Goal: Task Accomplishment & Management: Use online tool/utility

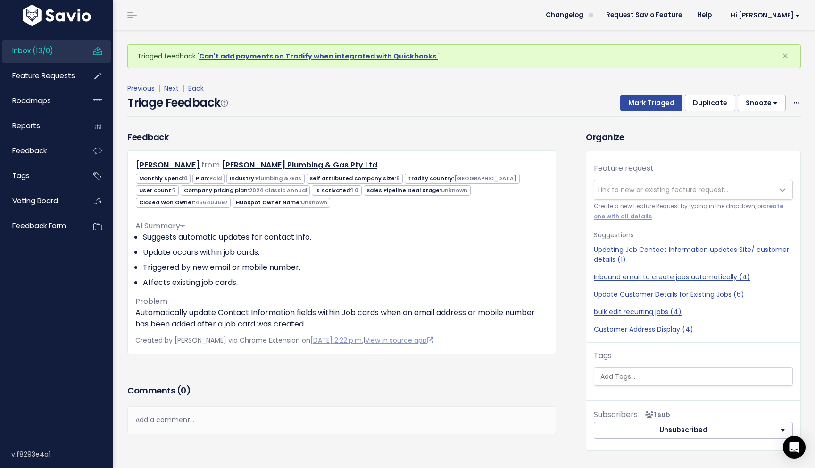
click at [264, 391] on h3 "Comments ( 0 )" at bounding box center [341, 390] width 428 height 13
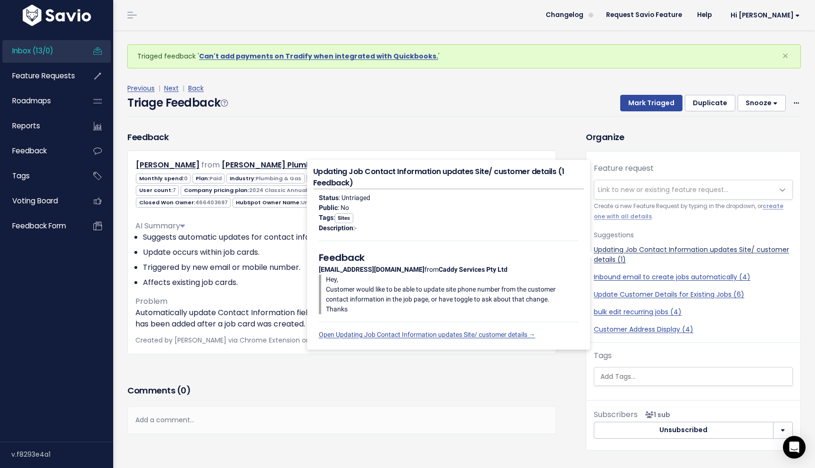
click at [667, 248] on link "Updating Job Contact Information updates Site/ customer details (1)" at bounding box center [692, 255] width 199 height 20
select select "45453"
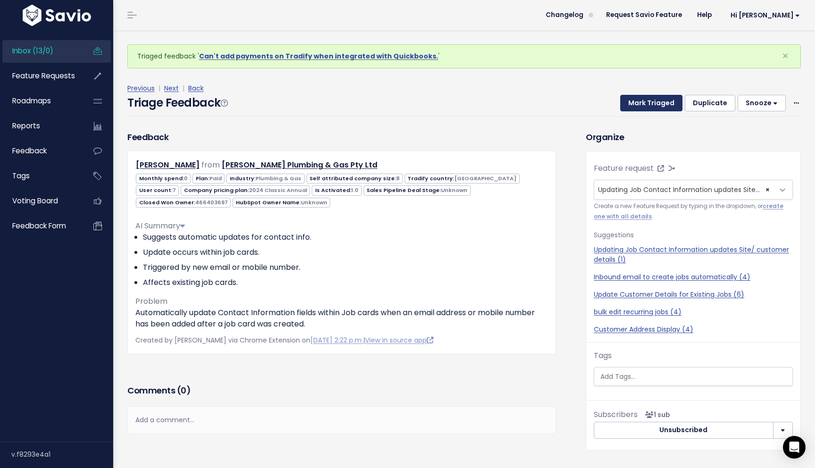
click at [663, 100] on button "Mark Triaged" at bounding box center [651, 103] width 62 height 17
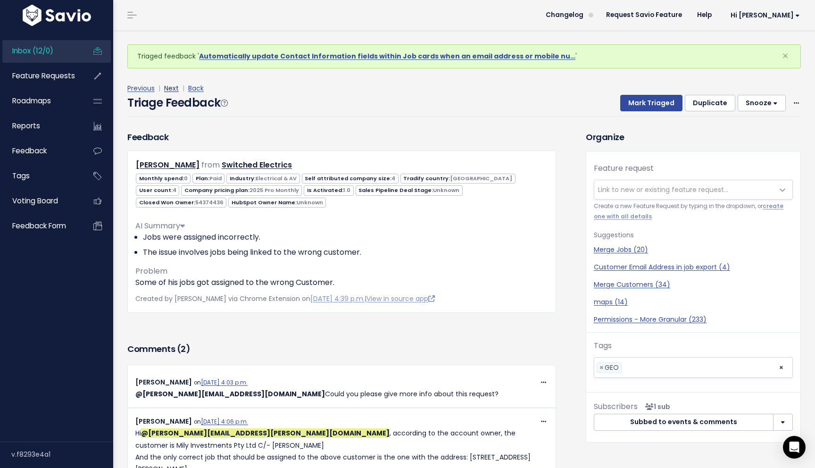
click at [167, 88] on link "Next" at bounding box center [171, 87] width 15 height 9
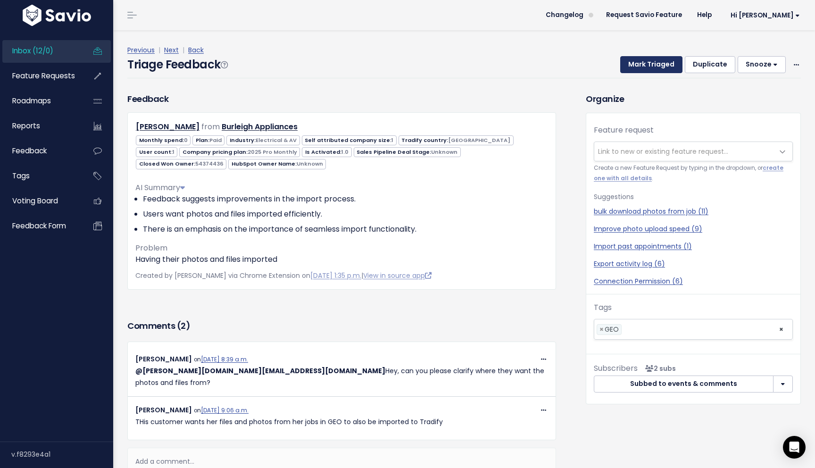
click at [662, 70] on button "Mark Triaged" at bounding box center [651, 64] width 62 height 17
click at [635, 152] on span "Link to new or existing feature request..." at bounding box center [663, 151] width 130 height 9
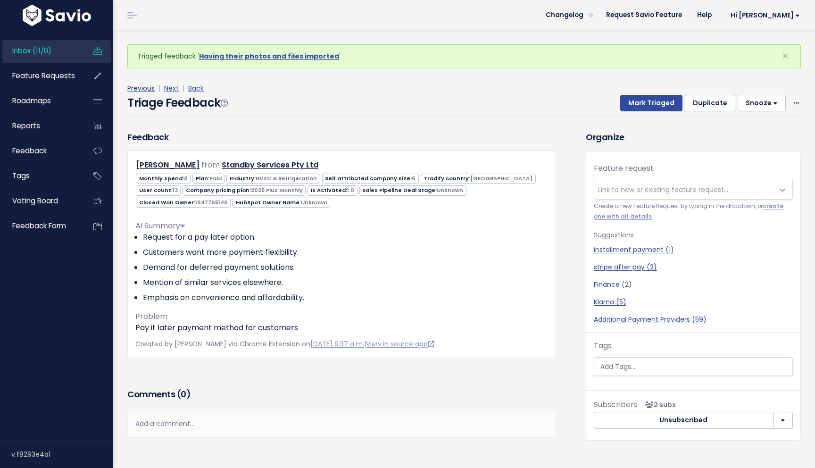
click at [140, 88] on link "Previous" at bounding box center [140, 87] width 27 height 9
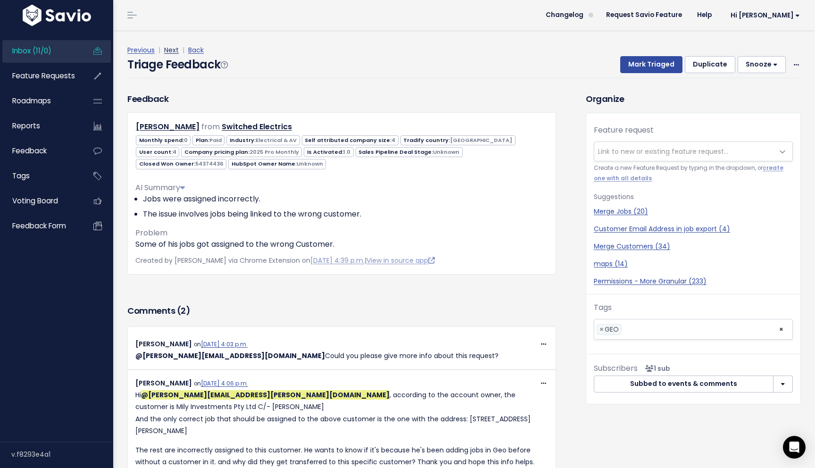
click at [172, 50] on link "Next" at bounding box center [171, 49] width 15 height 9
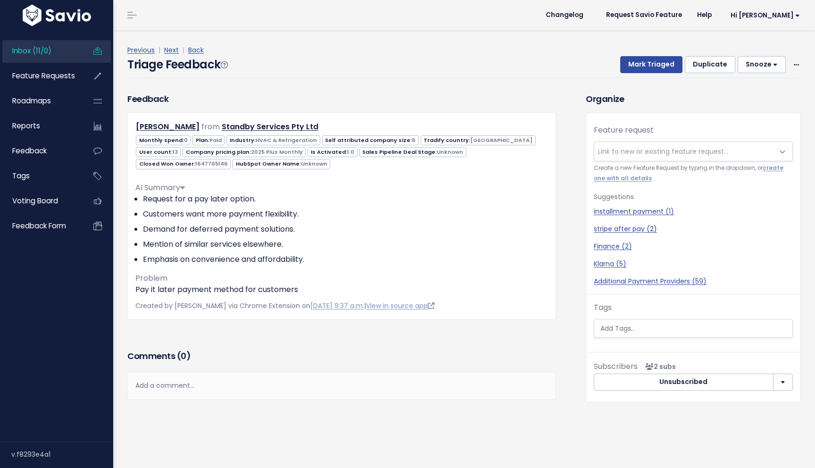
click at [229, 340] on div "Feedback Mimi Louie from Standby Services Pty Ltd" at bounding box center [341, 219] width 443 height 255
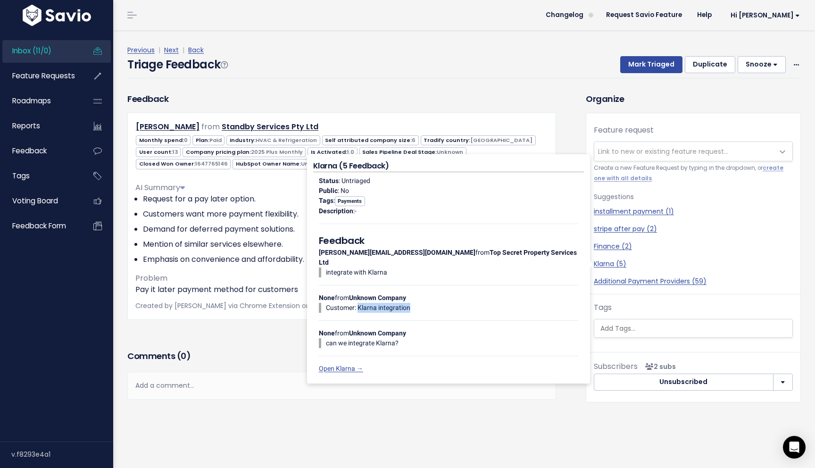
drag, startPoint x: 419, startPoint y: 298, endPoint x: 360, endPoint y: 301, distance: 58.5
click at [360, 303] on p "Customer: Klarna integration" at bounding box center [452, 308] width 252 height 10
copy p "Klarna integration"
click at [614, 264] on link "Klarna (5)" at bounding box center [692, 264] width 199 height 10
select select "42879"
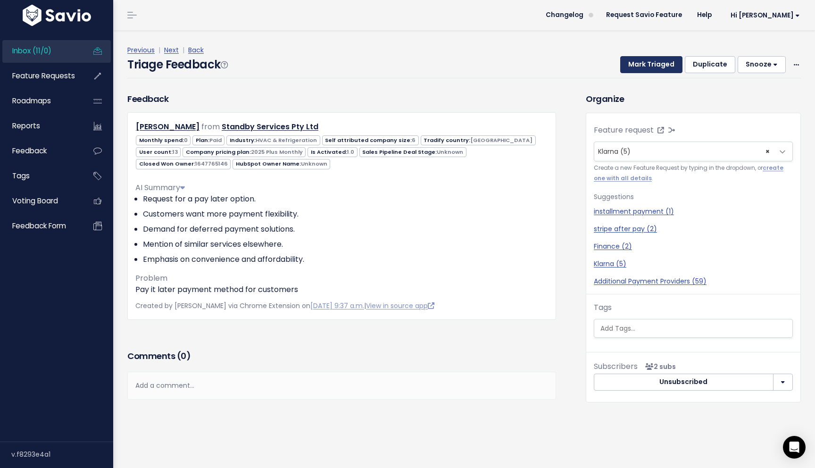
click at [672, 63] on button "Mark Triaged" at bounding box center [651, 64] width 62 height 17
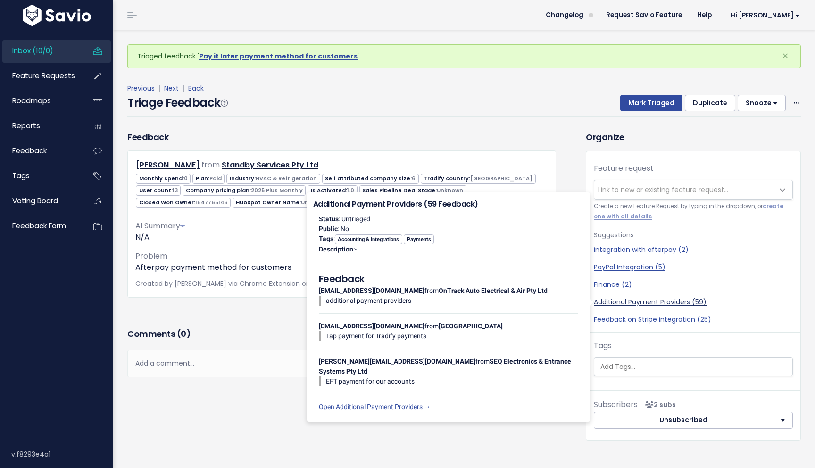
click at [609, 303] on link "Additional Payment Providers (59)" at bounding box center [692, 302] width 199 height 10
select select "13054"
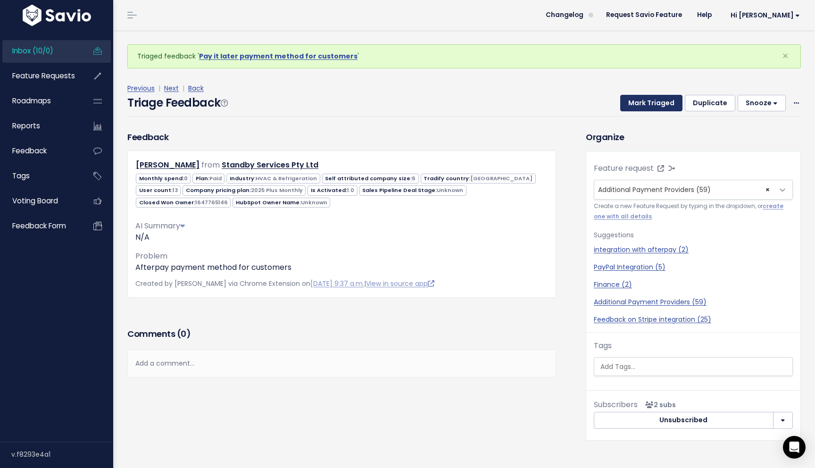
click at [659, 95] on button "Mark Triaged" at bounding box center [651, 103] width 62 height 17
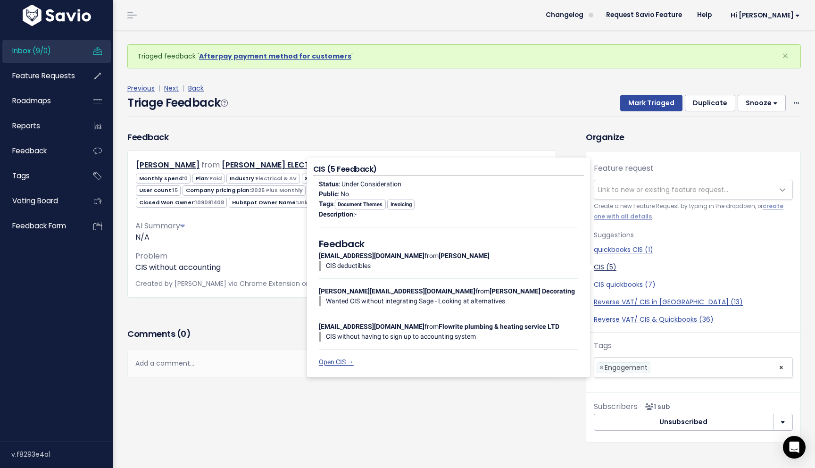
click at [600, 266] on link "CIS (5)" at bounding box center [692, 267] width 199 height 10
select select "14147"
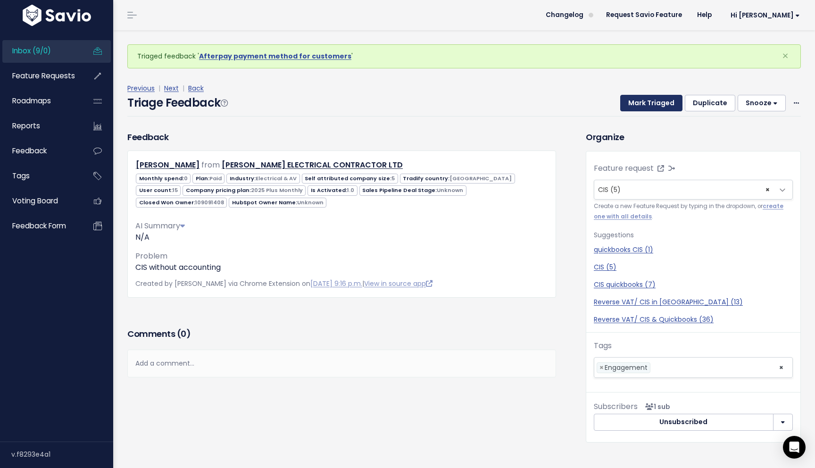
click at [650, 99] on button "Mark Triaged" at bounding box center [651, 103] width 62 height 17
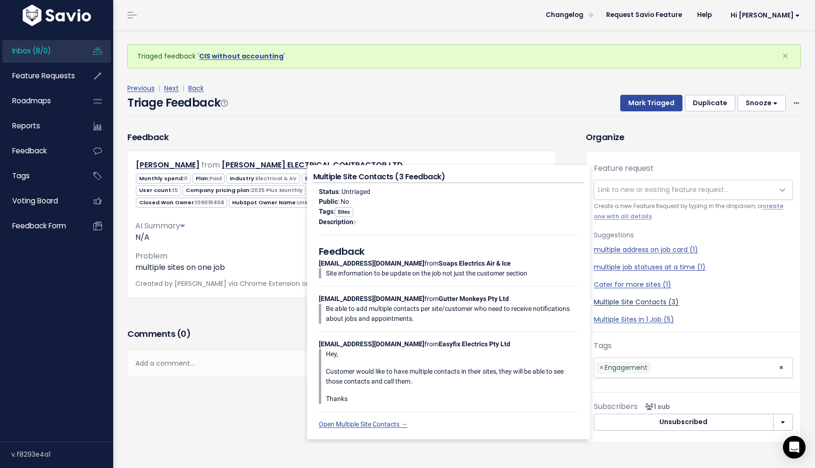
click at [648, 302] on link "Multiple Site Contacts (3)" at bounding box center [692, 302] width 199 height 10
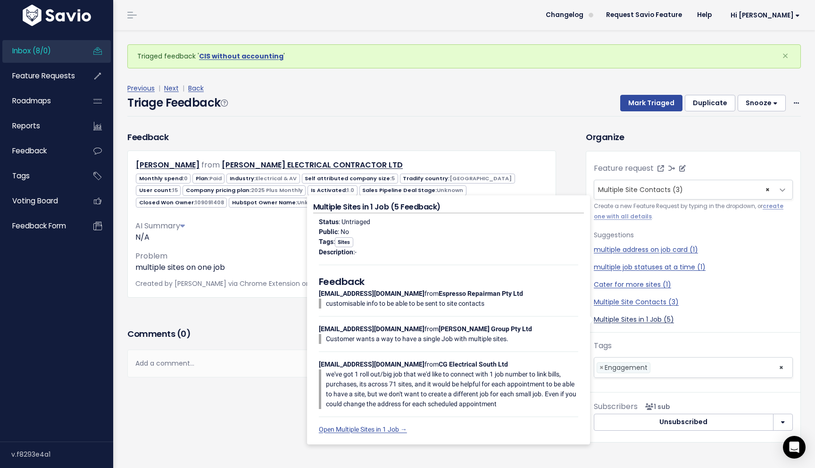
click at [650, 322] on link "Multiple Sites in 1 Job (5)" at bounding box center [692, 319] width 199 height 10
select select "23241"
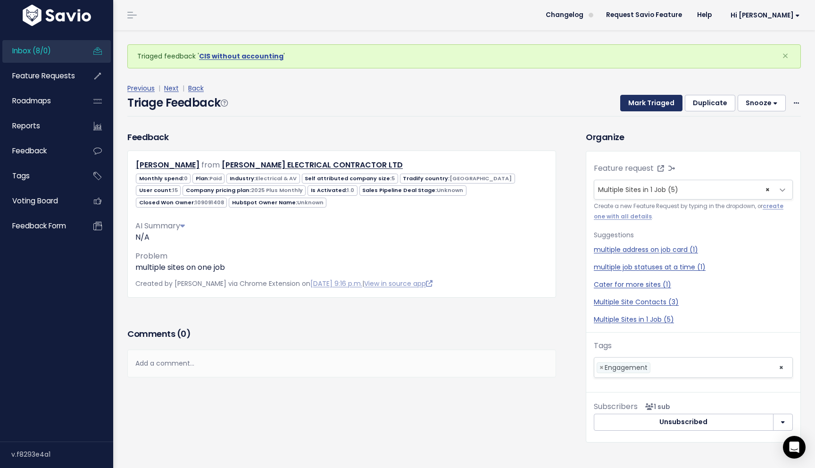
click at [642, 105] on button "Mark Triaged" at bounding box center [651, 103] width 62 height 17
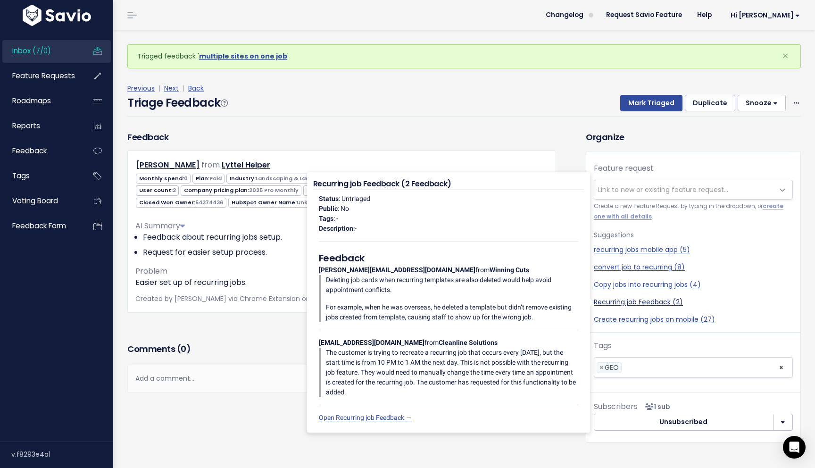
click at [624, 305] on link "Recurring job Feedback (2)" at bounding box center [692, 302] width 199 height 10
click at [624, 300] on link "Recurring job Feedback (2)" at bounding box center [692, 302] width 199 height 10
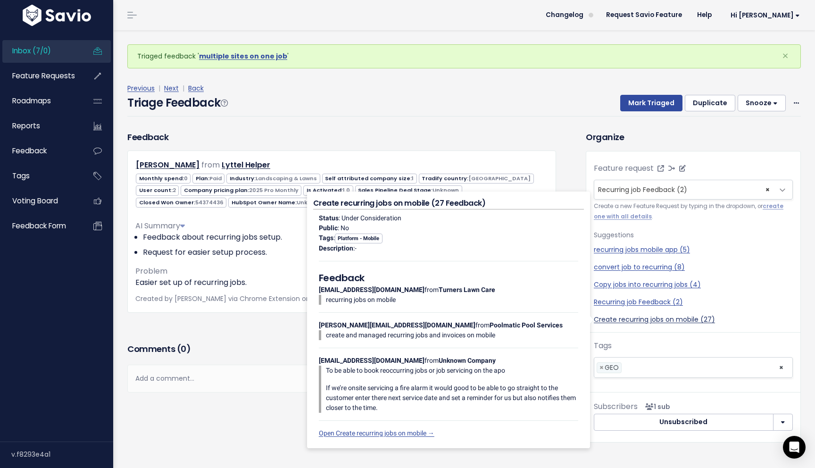
click at [626, 320] on link "Create recurring jobs on mobile (27)" at bounding box center [692, 319] width 199 height 10
select select "14733"
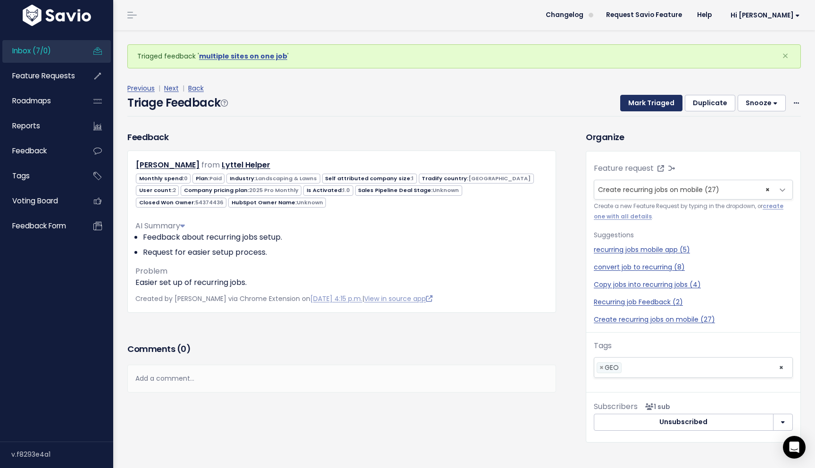
click at [646, 100] on button "Mark Triaged" at bounding box center [651, 103] width 62 height 17
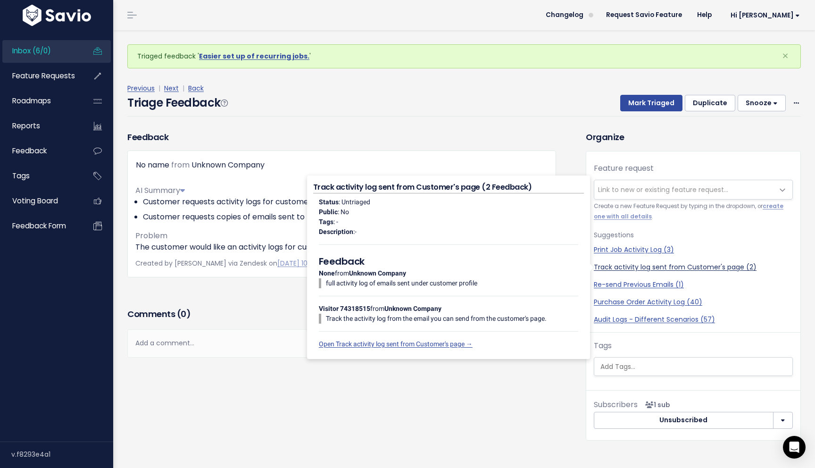
click at [690, 269] on link "Track activity log sent from Customer's page (2)" at bounding box center [692, 267] width 199 height 10
select select "49131"
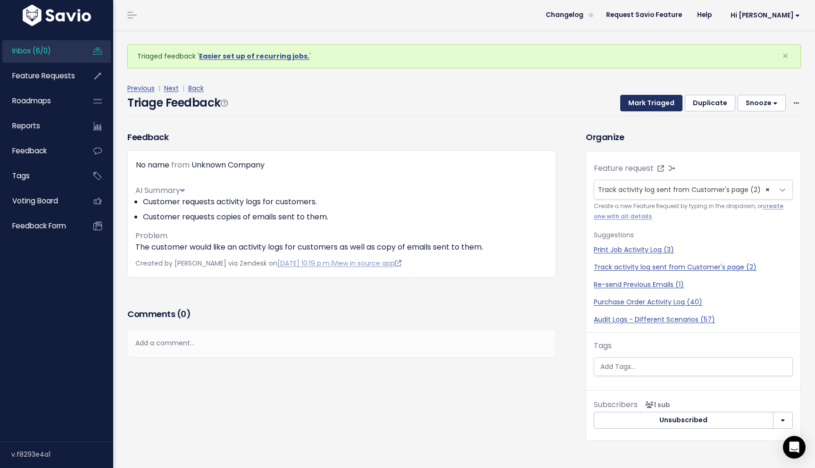
click at [660, 104] on button "Mark Triaged" at bounding box center [651, 103] width 62 height 17
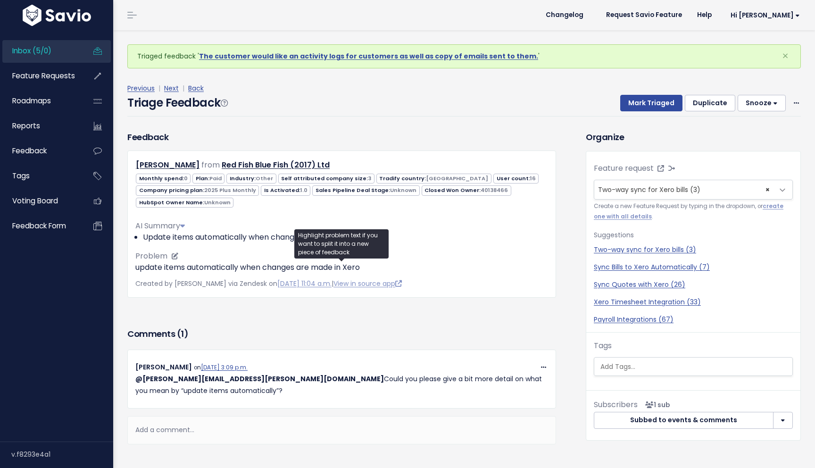
scroll to position [25, 0]
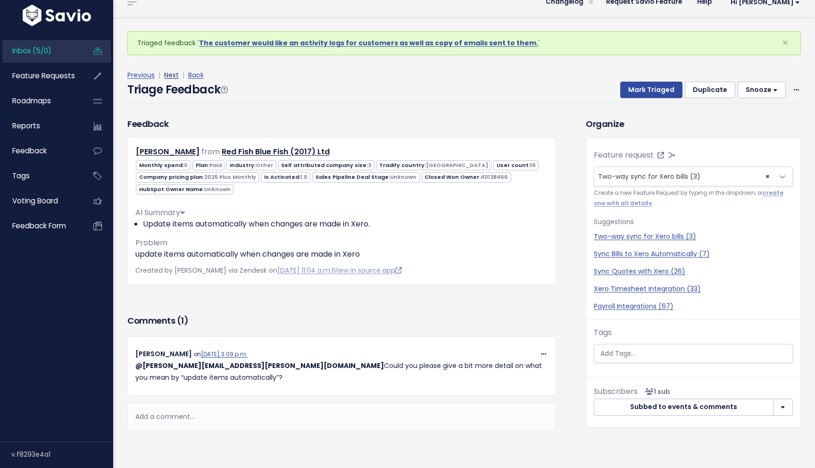
click at [169, 70] on link "Next" at bounding box center [171, 74] width 15 height 9
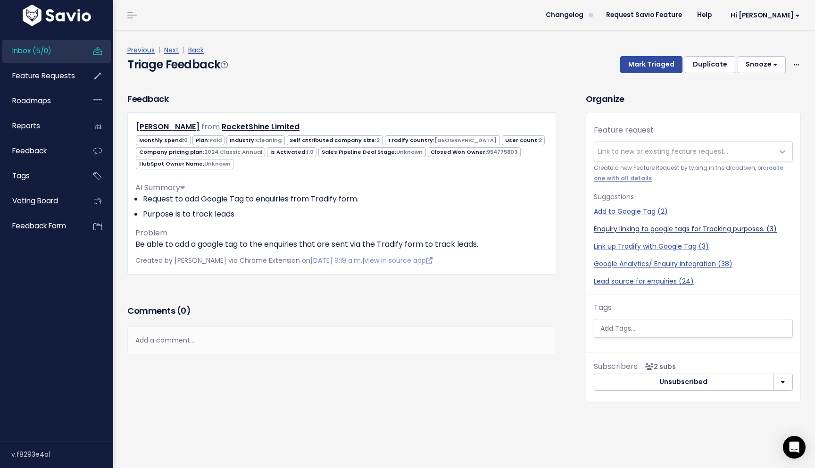
click at [636, 231] on link "Enquiry linking to google tags for Tracking purposes. (3)" at bounding box center [692, 229] width 199 height 10
select select "62067"
click at [659, 71] on button "Mark Triaged" at bounding box center [651, 64] width 62 height 17
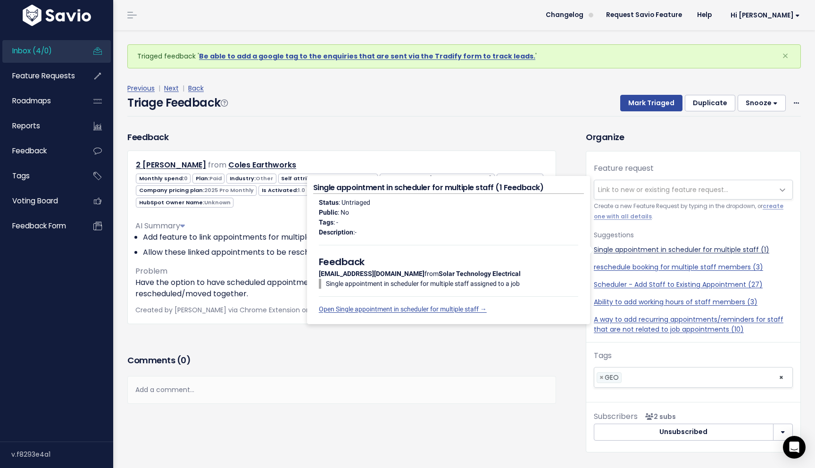
click at [669, 252] on link "Single appointment in scheduler for multiple staff (1)" at bounding box center [692, 250] width 199 height 10
select select "64030"
click at [660, 251] on link "Single appointment in scheduler for multiple staff (1)" at bounding box center [692, 250] width 199 height 10
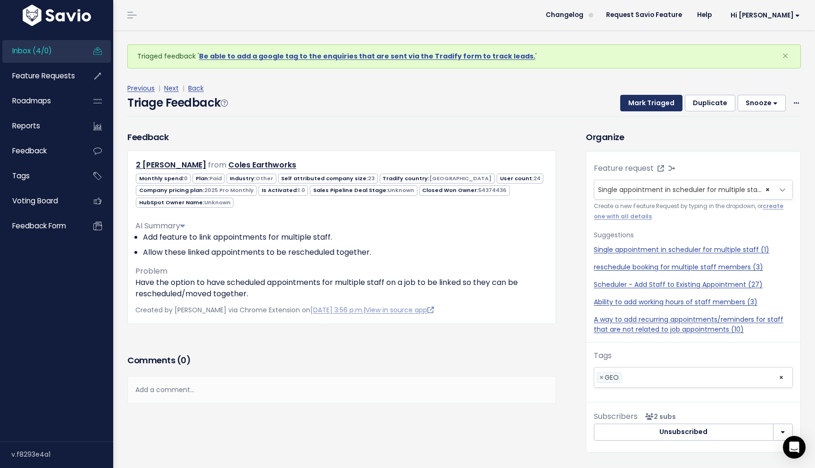
click at [659, 99] on button "Mark Triaged" at bounding box center [651, 103] width 62 height 17
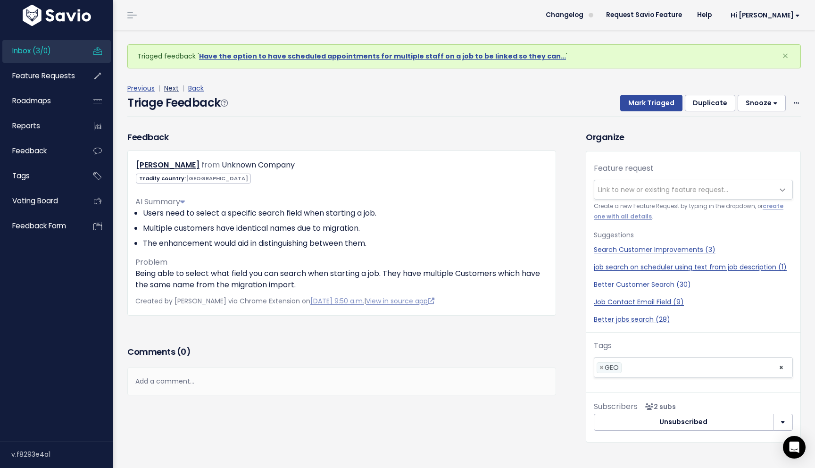
click at [168, 91] on link "Next" at bounding box center [171, 87] width 15 height 9
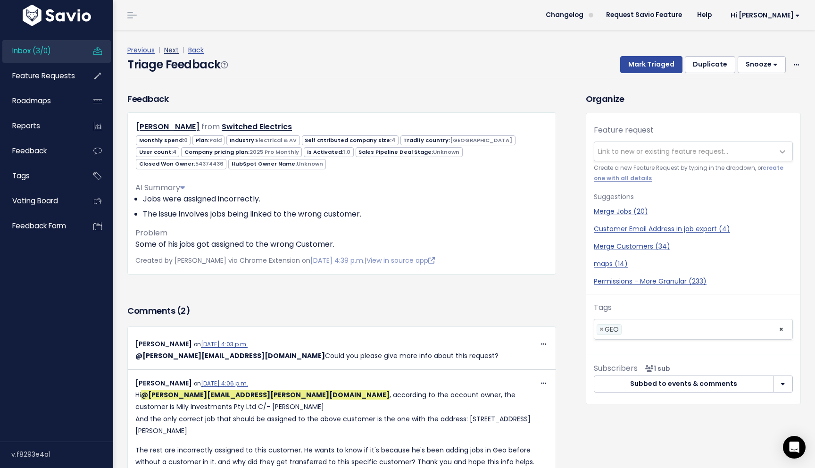
click at [172, 51] on link "Next" at bounding box center [171, 49] width 15 height 9
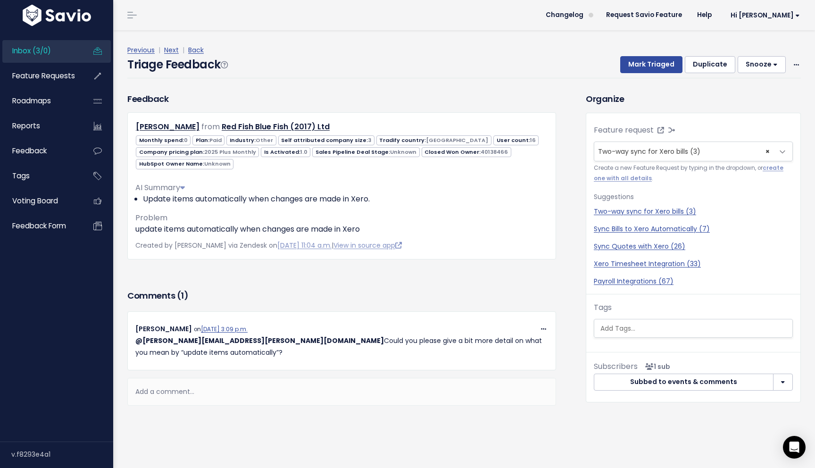
click at [346, 309] on div "Comments ( 1 )" at bounding box center [341, 300] width 428 height 24
